Goal: Transaction & Acquisition: Purchase product/service

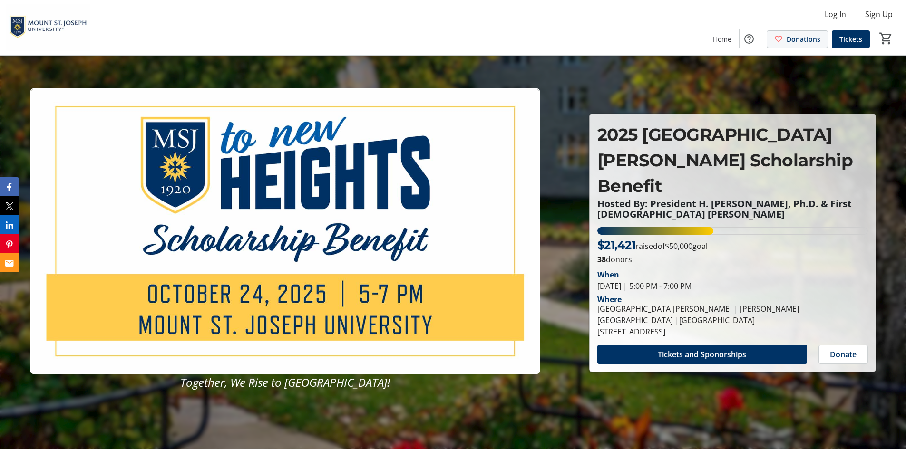
click at [801, 44] on span "Donations" at bounding box center [803, 39] width 34 height 10
click at [828, 8] on span at bounding box center [835, 14] width 37 height 23
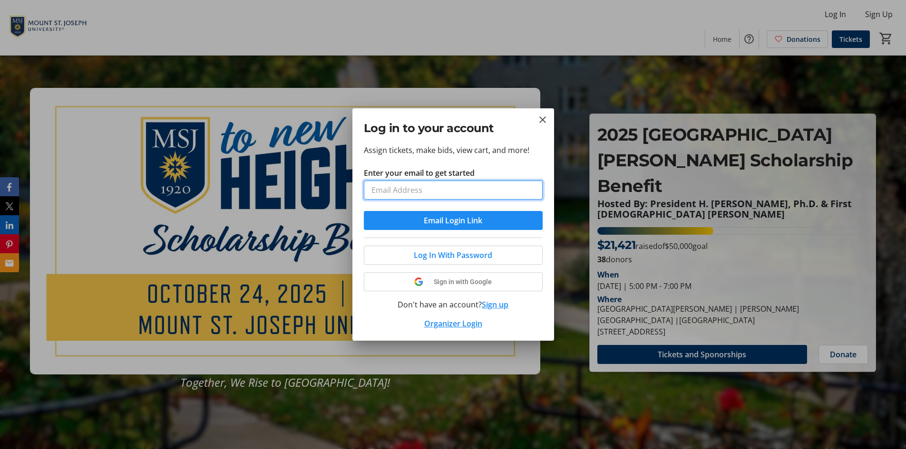
type input "[PERSON_NAME][DOMAIN_NAME][EMAIL_ADDRESS][DOMAIN_NAME]"
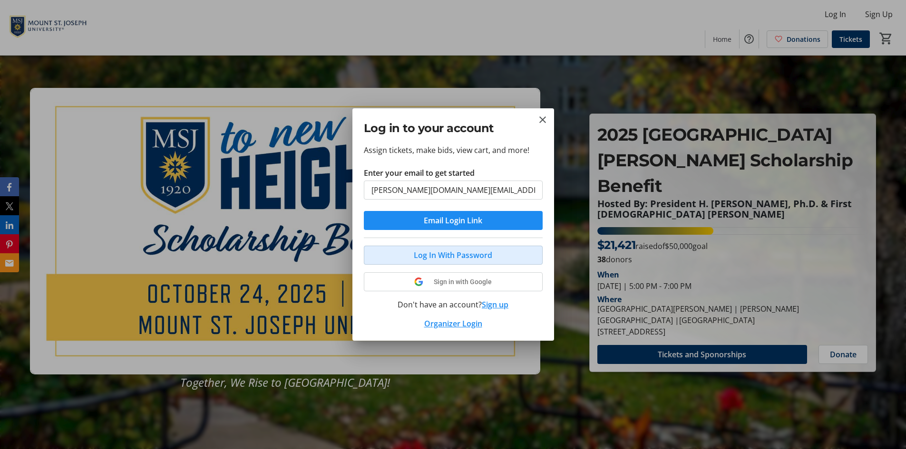
click at [447, 253] on span "Log In With Password" at bounding box center [453, 255] width 78 height 11
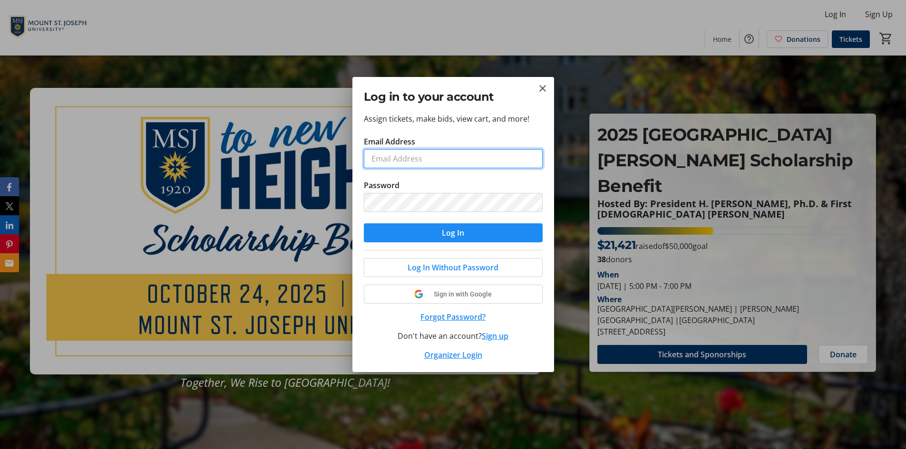
type input "[PERSON_NAME][DOMAIN_NAME][EMAIL_ADDRESS][DOMAIN_NAME]"
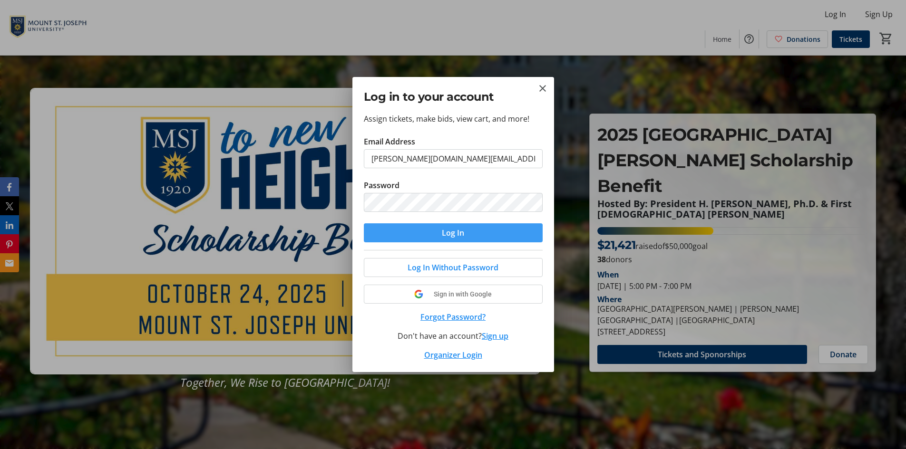
click at [451, 236] on span "Log In" at bounding box center [453, 232] width 22 height 11
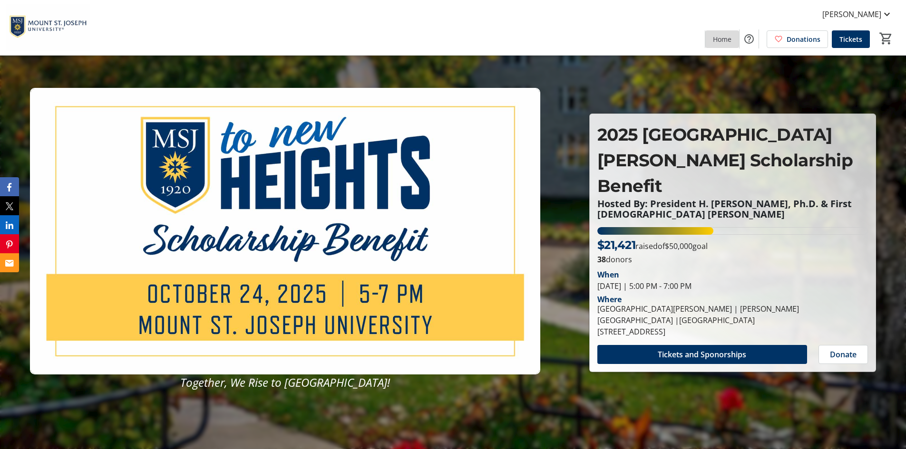
click at [725, 43] on span "Home" at bounding box center [722, 39] width 19 height 10
click at [731, 41] on span "Home" at bounding box center [722, 39] width 19 height 10
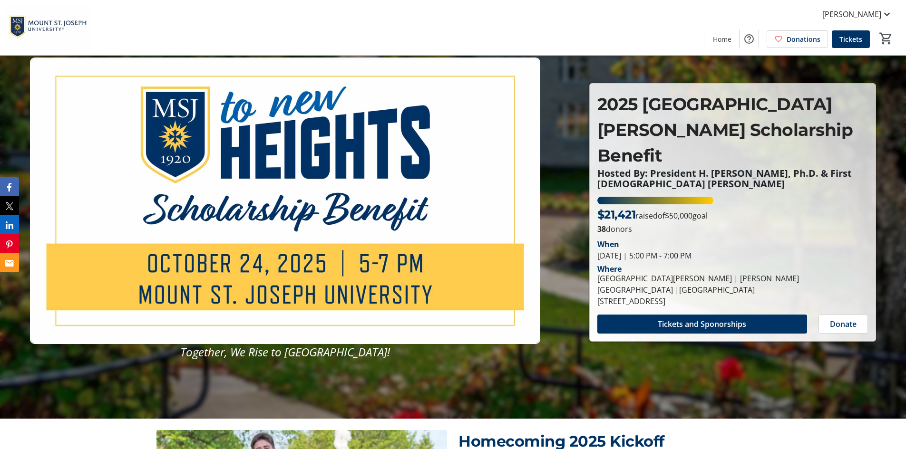
scroll to position [48, 0]
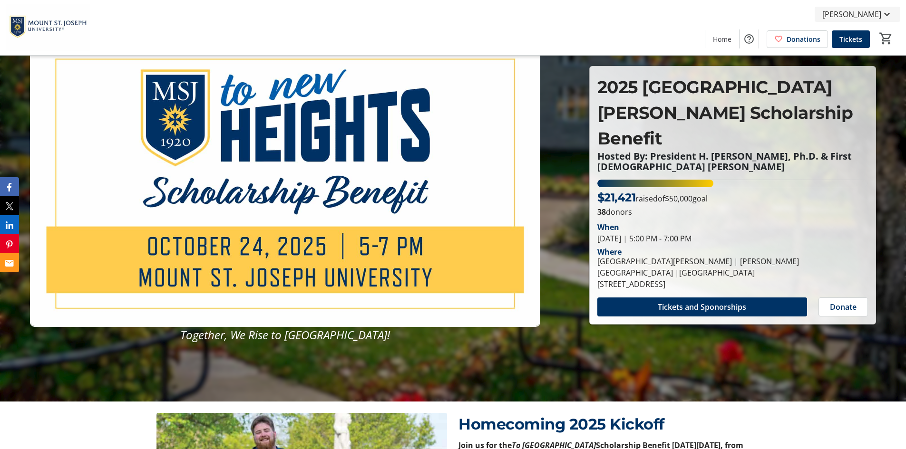
click at [882, 14] on mat-icon at bounding box center [886, 14] width 11 height 11
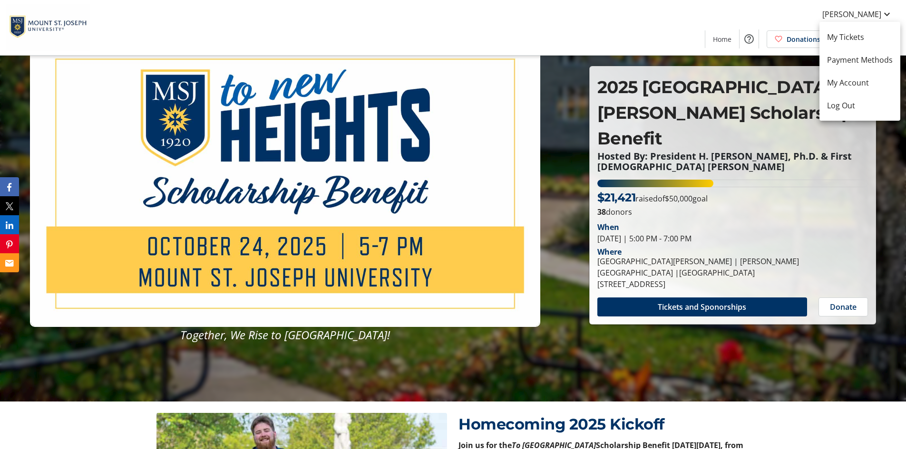
click at [619, 71] on div at bounding box center [453, 224] width 906 height 449
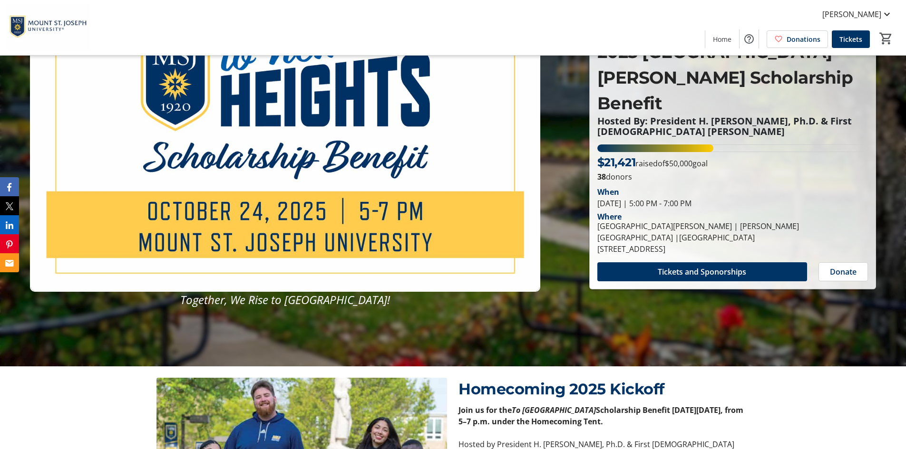
scroll to position [0, 0]
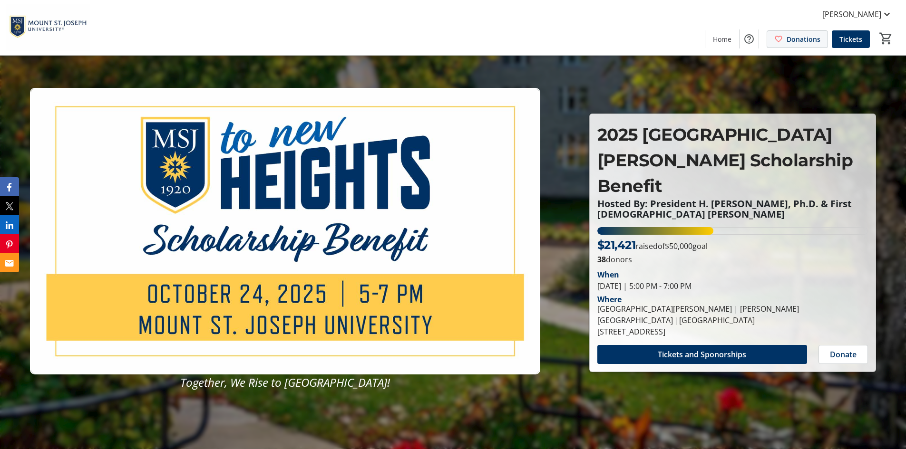
click at [794, 42] on span "Donations" at bounding box center [803, 39] width 34 height 10
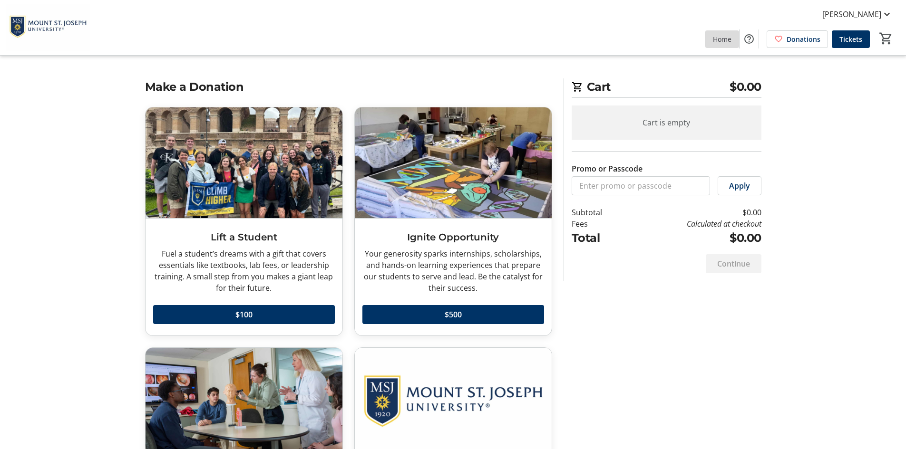
click at [722, 41] on span "Home" at bounding box center [722, 39] width 19 height 10
